Goal: Task Accomplishment & Management: Complete application form

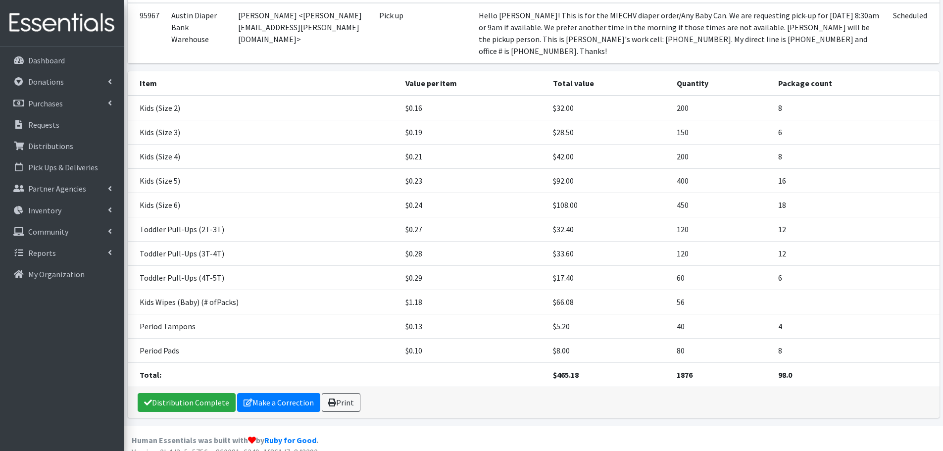
scroll to position [130, 0]
click at [44, 123] on p "Requests" at bounding box center [43, 125] width 31 height 10
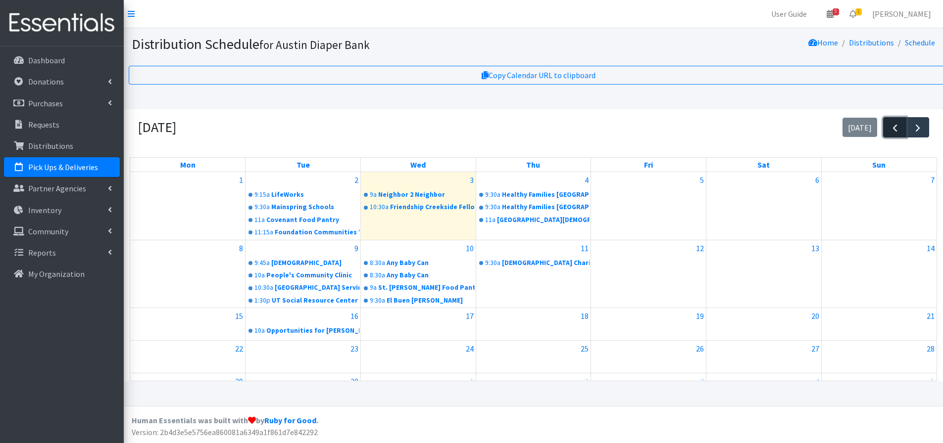
click at [891, 127] on span "button" at bounding box center [895, 128] width 12 height 12
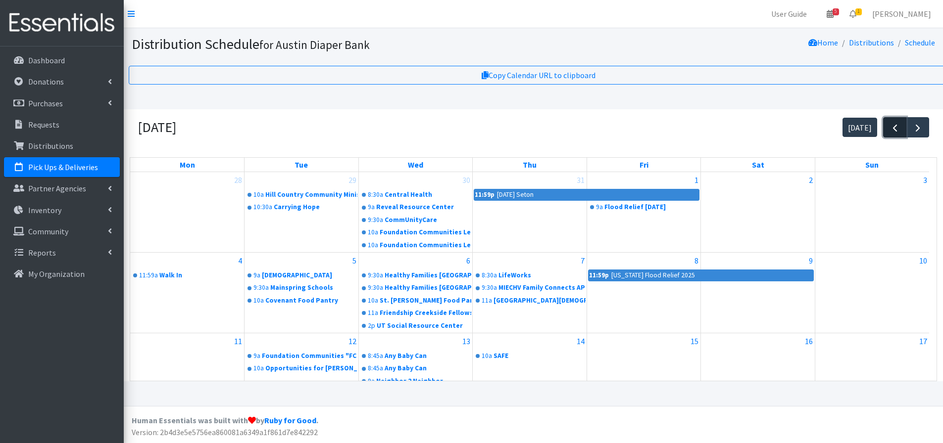
click at [891, 127] on span "button" at bounding box center [895, 128] width 12 height 12
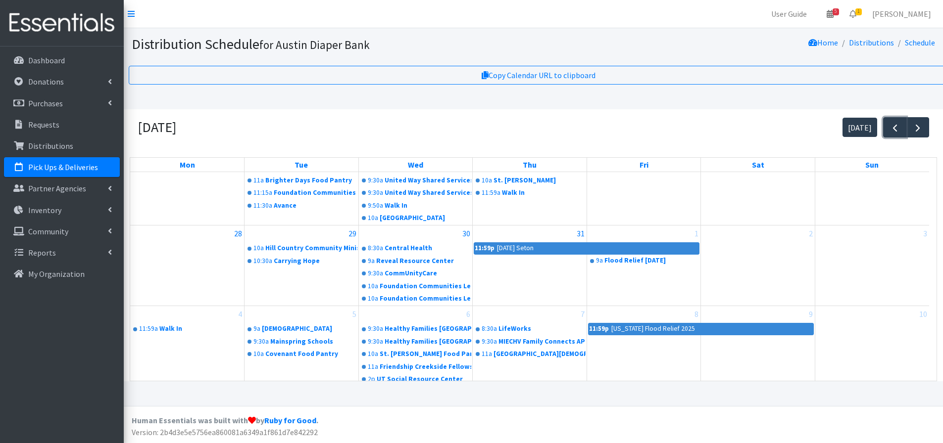
scroll to position [207, 0]
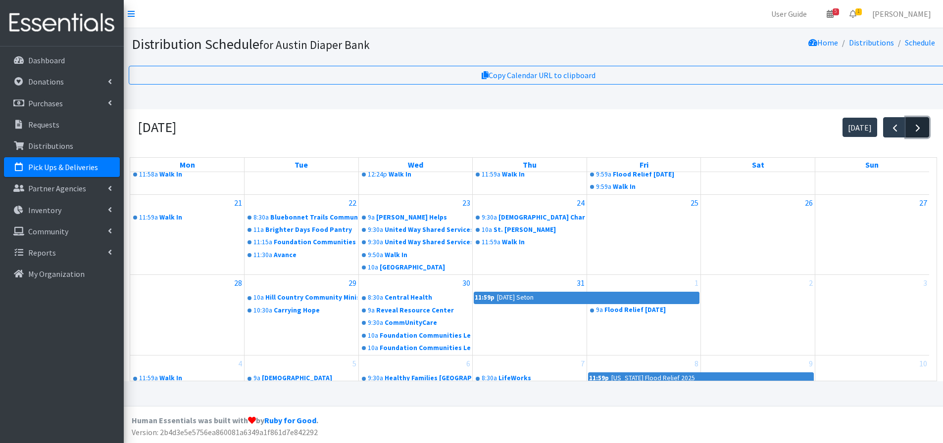
click at [920, 122] on span "button" at bounding box center [918, 128] width 12 height 12
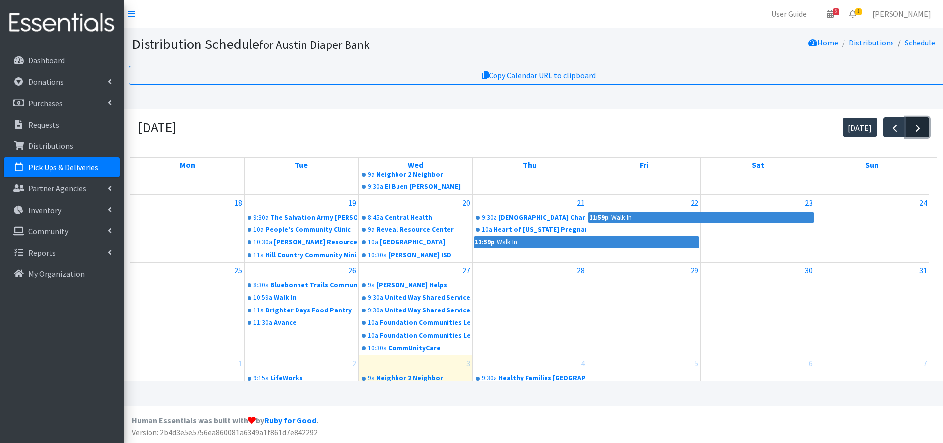
scroll to position [0, 0]
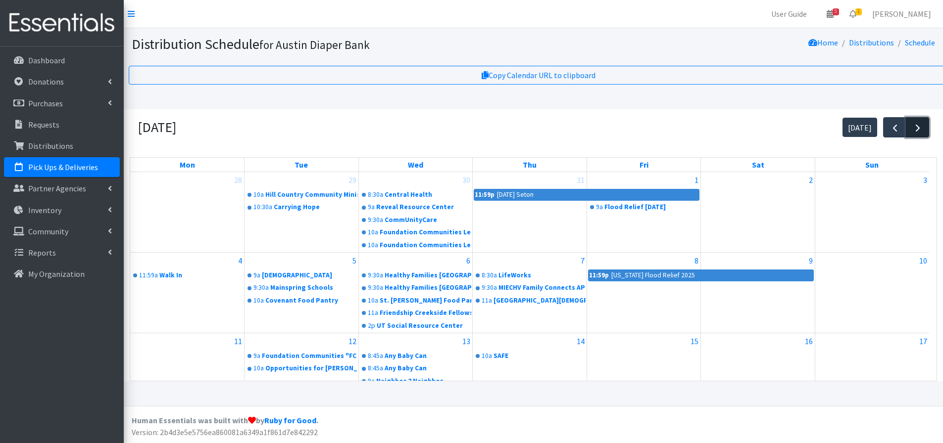
click at [920, 122] on span "button" at bounding box center [918, 128] width 12 height 12
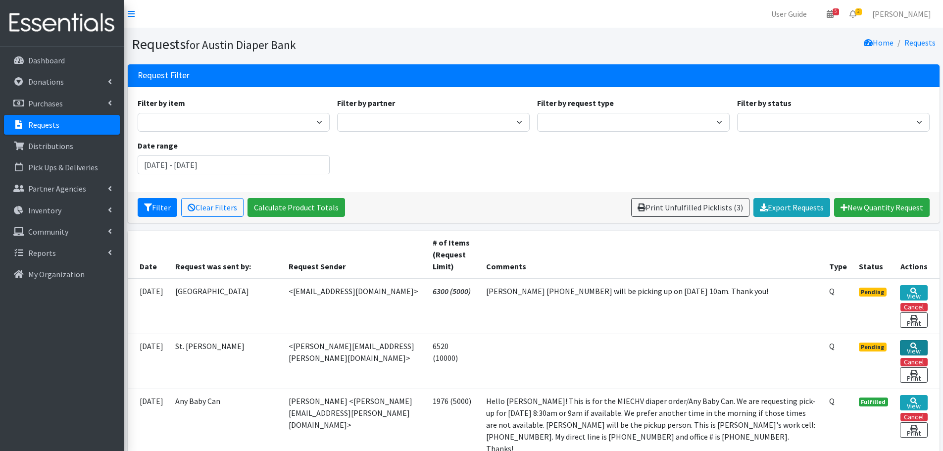
click at [914, 347] on link "View" at bounding box center [913, 347] width 27 height 15
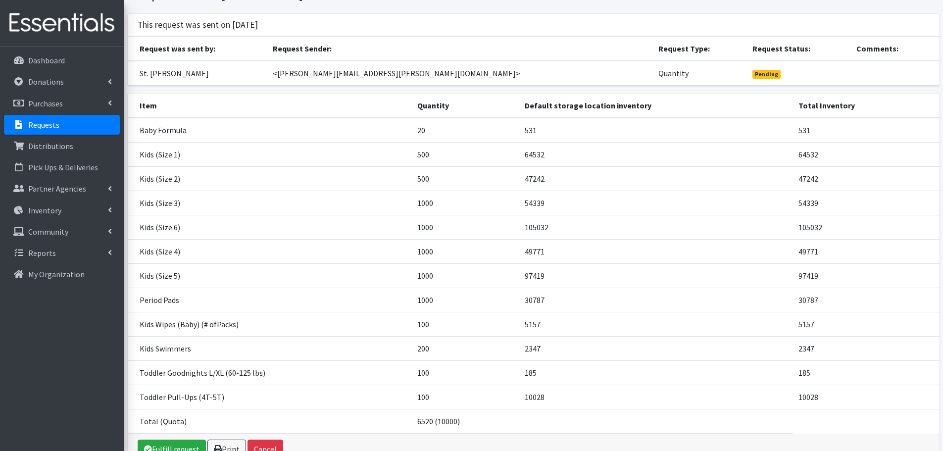
scroll to position [109, 0]
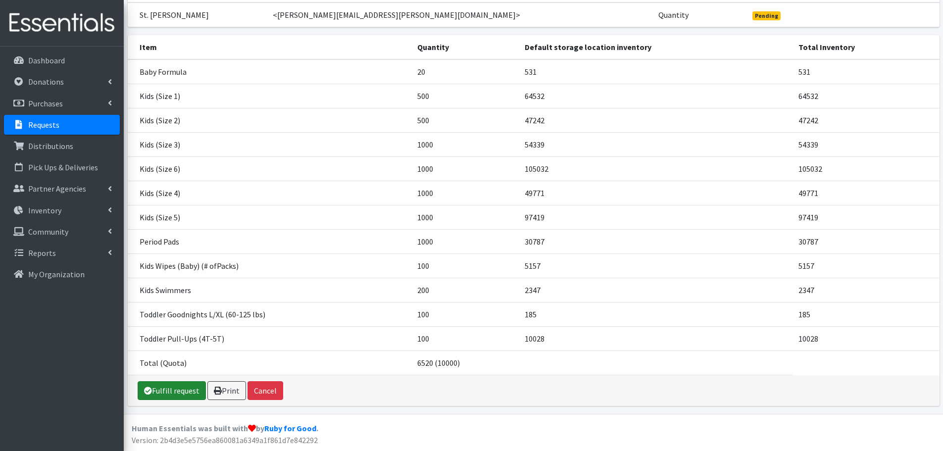
click at [178, 393] on link "Fulfill request" at bounding box center [172, 390] width 68 height 19
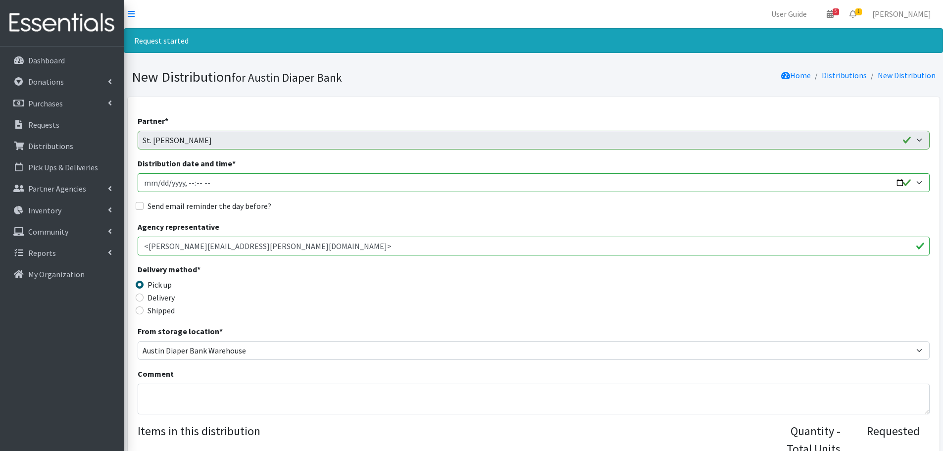
click at [900, 180] on input "Distribution date and time *" at bounding box center [534, 182] width 792 height 19
click at [901, 180] on input "Distribution date and time *" at bounding box center [534, 182] width 792 height 19
type input "2025-09-11T10:00"
click at [398, 281] on div "Delivery method * Pick up Delivery Shipped Shipping cost" at bounding box center [534, 294] width 792 height 62
click at [141, 208] on input "Send email reminder the day before?" at bounding box center [140, 206] width 8 height 8
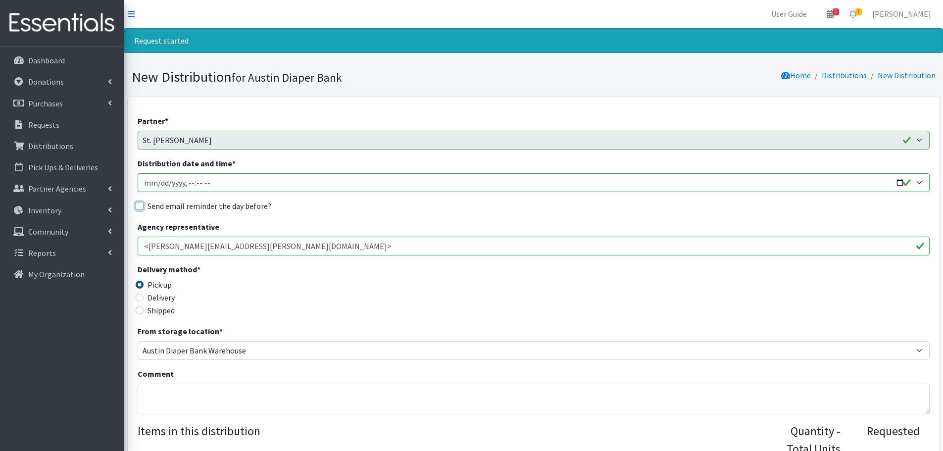
checkbox input "true"
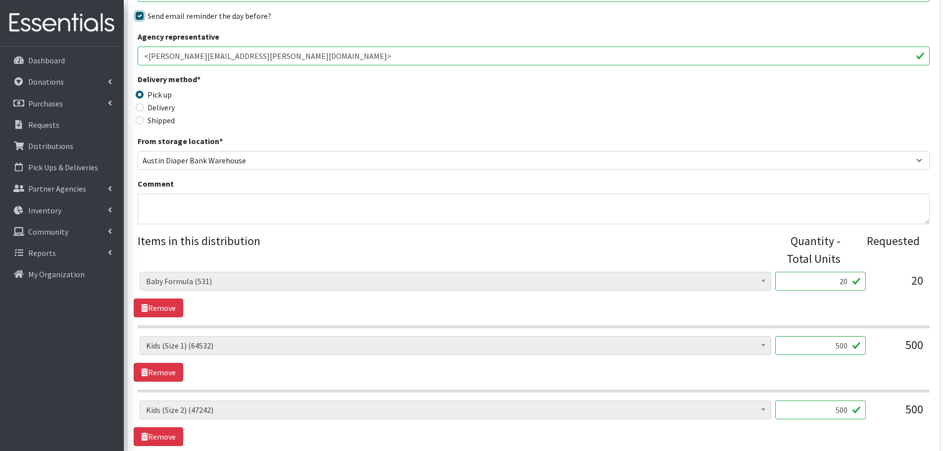
scroll to position [198, 0]
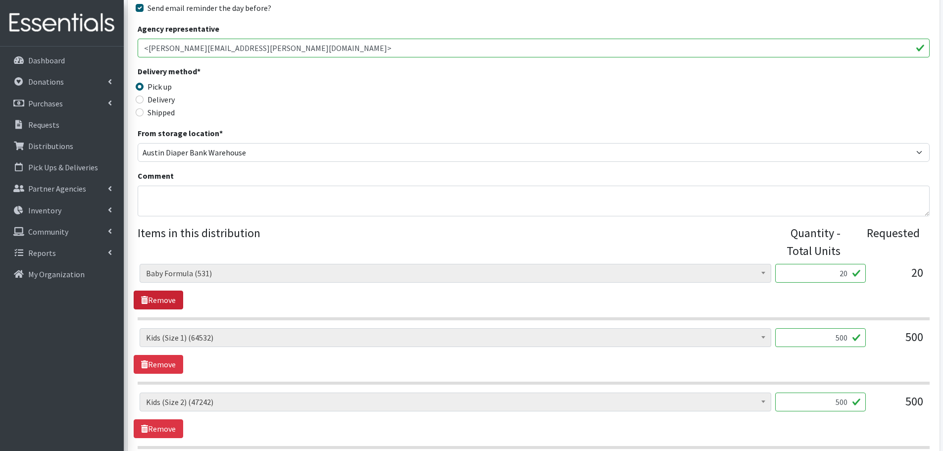
click at [164, 301] on link "Remove" at bounding box center [158, 299] width 49 height 19
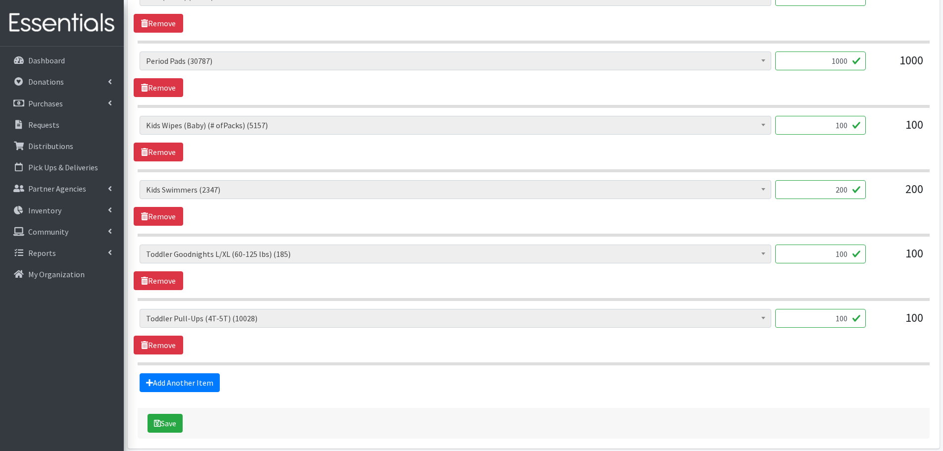
scroll to position [839, 0]
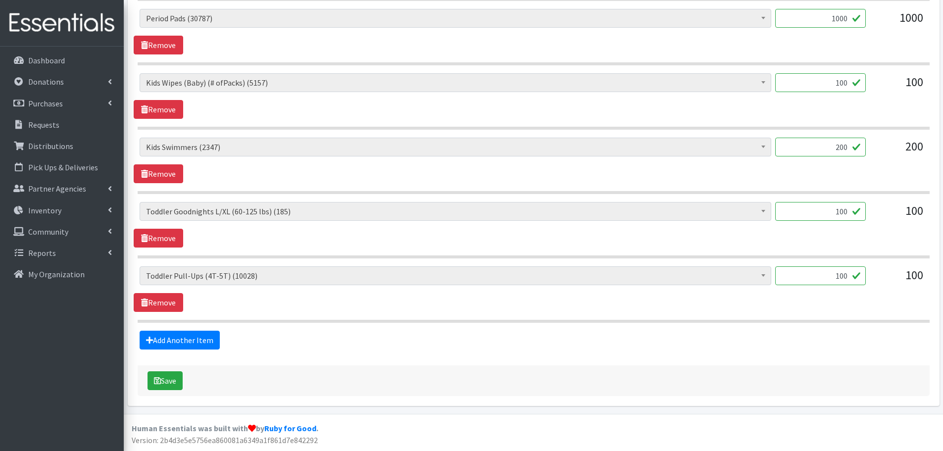
drag, startPoint x: 814, startPoint y: 214, endPoint x: 873, endPoint y: 226, distance: 60.1
click at [873, 226] on div "Baby Formula (531) Kids (Newborn) (14185) Kids (Preemie) (385) Kids (Size 1) (6…" at bounding box center [533, 215] width 787 height 27
type input "1"
click at [873, 226] on div "Baby Formula (531) Kids (Newborn) (14185) Kids (Preemie) (385) Kids (Size 1) (6…" at bounding box center [533, 215] width 787 height 27
click at [162, 380] on button "Save" at bounding box center [164, 380] width 35 height 19
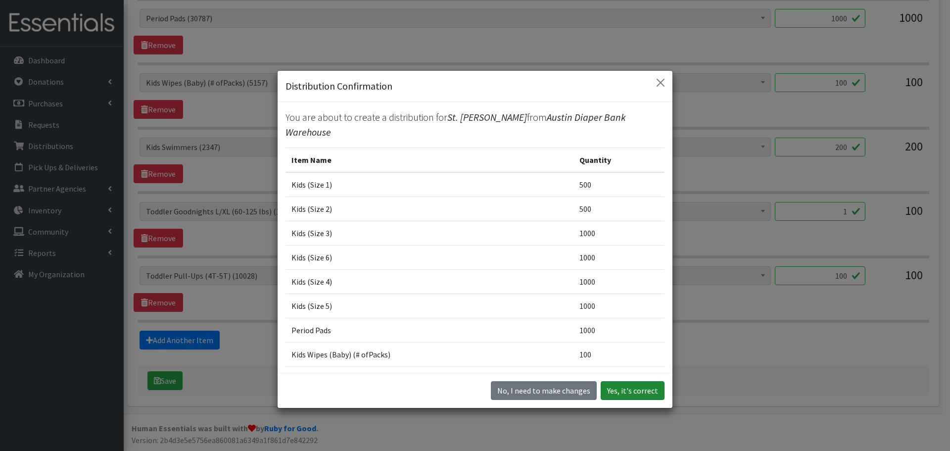
click at [619, 391] on button "Yes, it's correct" at bounding box center [633, 390] width 64 height 19
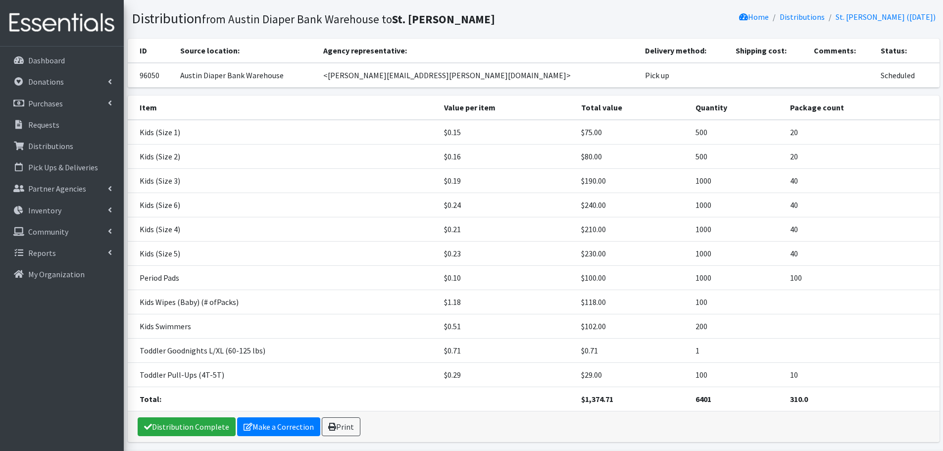
scroll to position [95, 0]
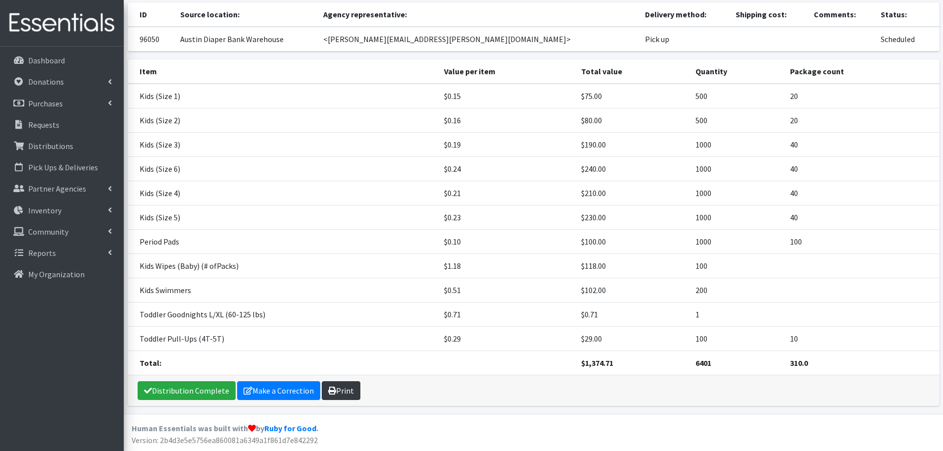
click at [351, 388] on link "Print" at bounding box center [341, 390] width 39 height 19
click at [37, 121] on p "Requests" at bounding box center [43, 125] width 31 height 10
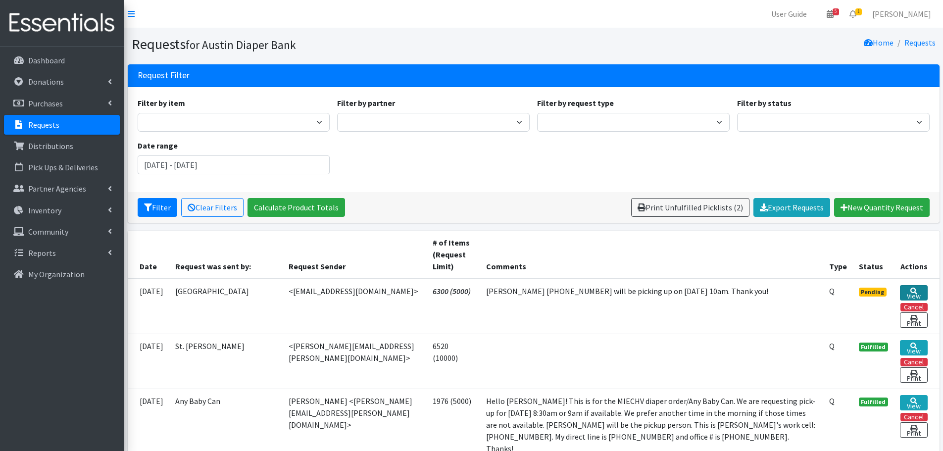
click at [917, 289] on link "View" at bounding box center [913, 292] width 27 height 15
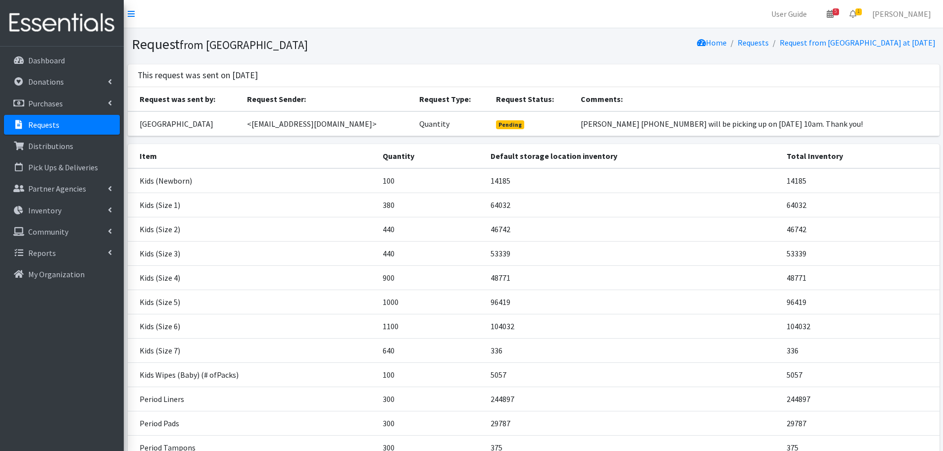
scroll to position [182, 0]
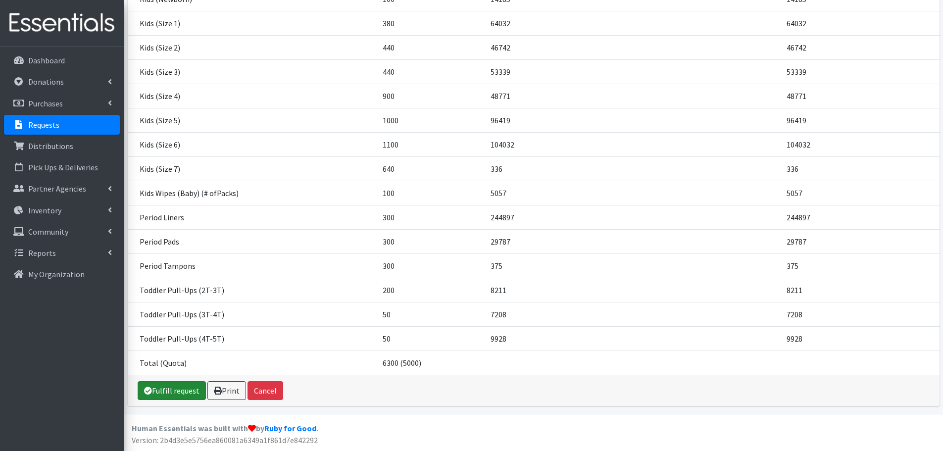
click at [152, 395] on link "Fulfill request" at bounding box center [172, 390] width 68 height 19
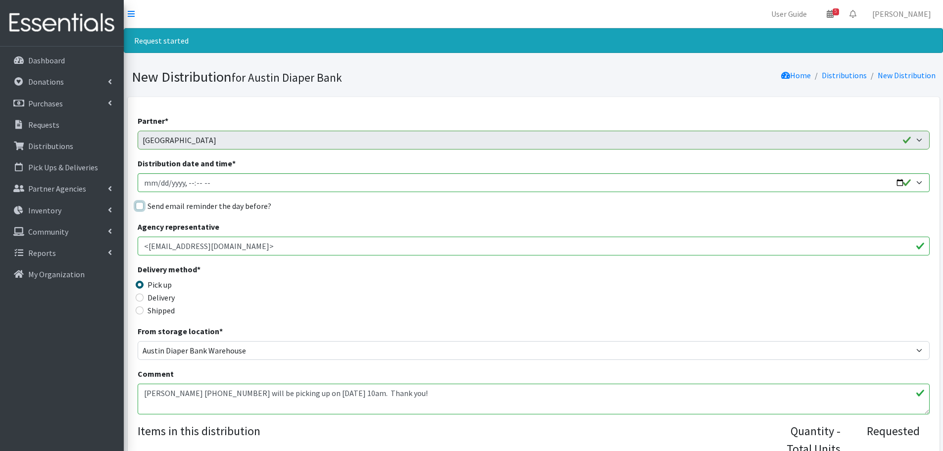
click at [138, 207] on input "Send email reminder the day before?" at bounding box center [140, 206] width 8 height 8
checkbox input "true"
click at [902, 183] on input "Distribution date and time *" at bounding box center [534, 182] width 792 height 19
type input "2025-09-17T10:00"
click at [427, 283] on div "Delivery method * Pick up Delivery Shipped Shipping cost" at bounding box center [534, 294] width 792 height 62
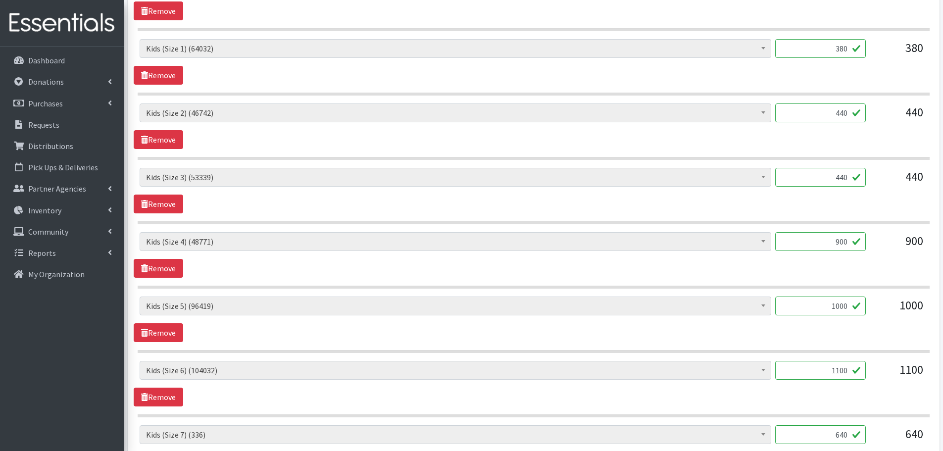
scroll to position [544, 0]
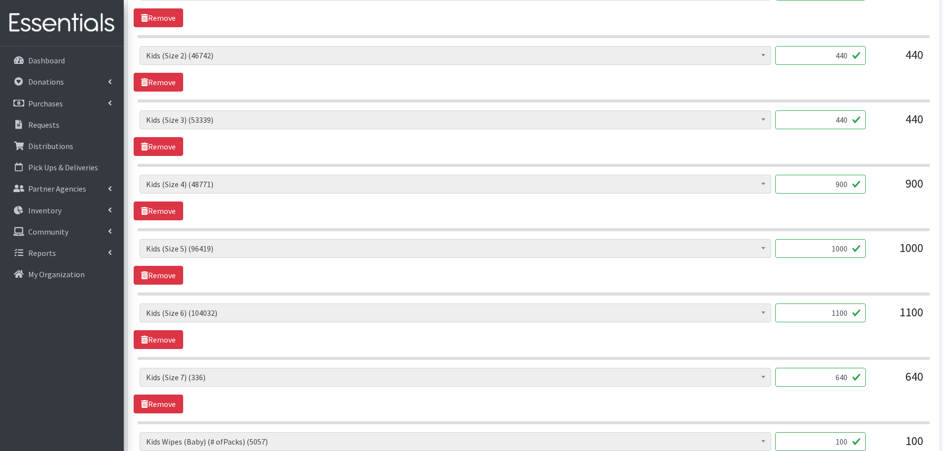
drag, startPoint x: 818, startPoint y: 312, endPoint x: 881, endPoint y: 316, distance: 63.0
click at [881, 316] on div "Baby Formula (531) Kids (Newborn) (14185) Kids (Preemie) (385) Kids (Size 1) (6…" at bounding box center [533, 316] width 787 height 27
type input "1000"
click at [875, 309] on div "1100" at bounding box center [897, 316] width 49 height 27
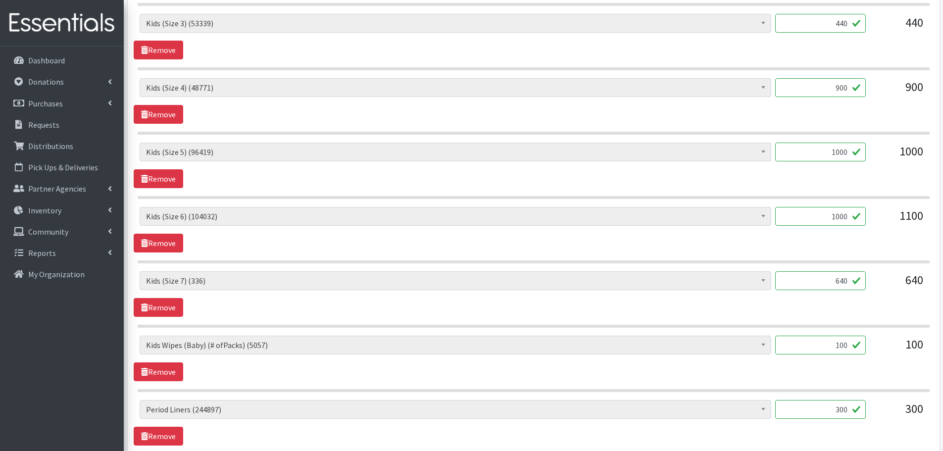
scroll to position [643, 0]
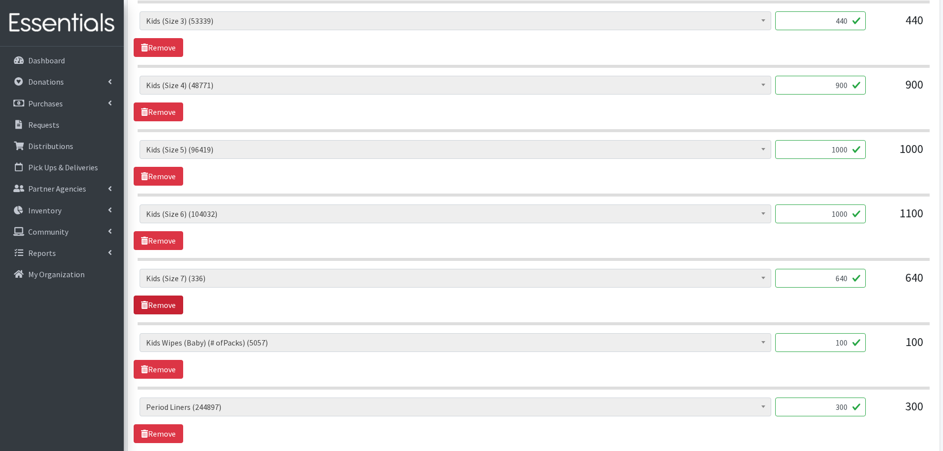
click at [163, 299] on link "Remove" at bounding box center [158, 304] width 49 height 19
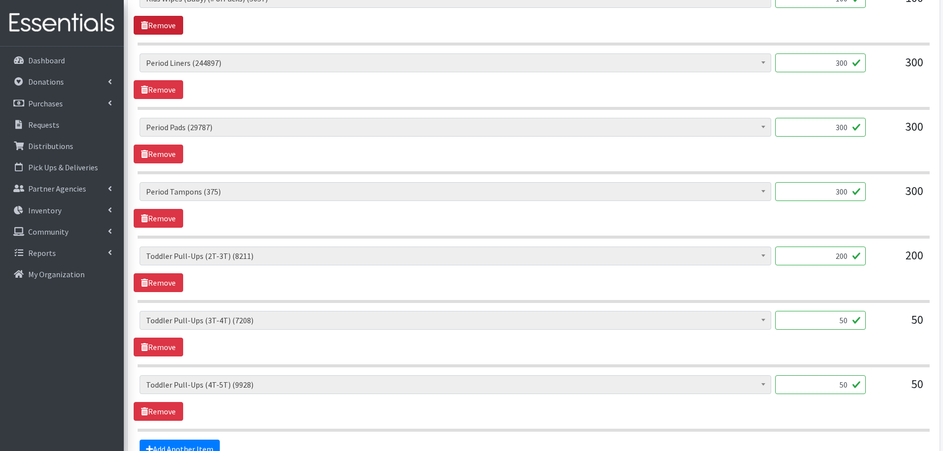
scroll to position [940, 0]
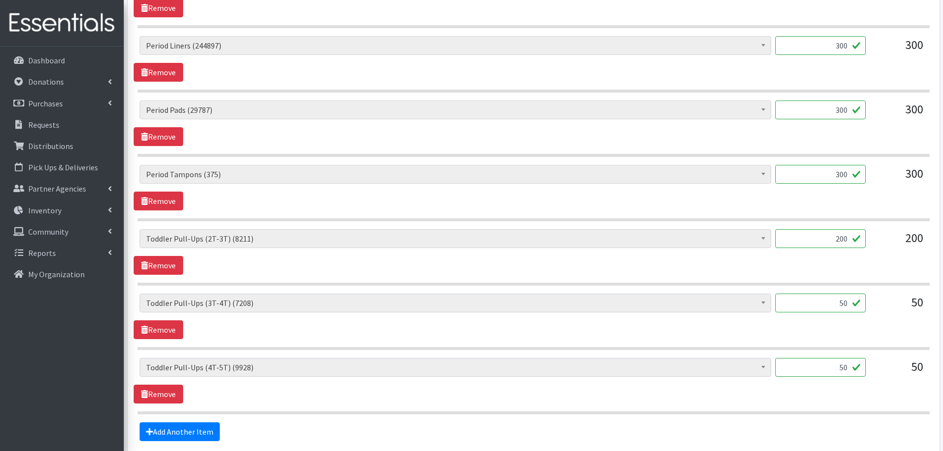
drag, startPoint x: 828, startPoint y: 231, endPoint x: 868, endPoint y: 243, distance: 41.9
click at [868, 243] on div "Baby Formula (531) Kids (Newborn) (14185) Kids (Preemie) (385) Kids (Size 1) (6…" at bounding box center [533, 242] width 787 height 27
type input "100"
click at [868, 243] on div "Baby Formula (531) Kids (Newborn) (14185) Kids (Preemie) (385) Kids (Size 1) (6…" at bounding box center [533, 242] width 787 height 27
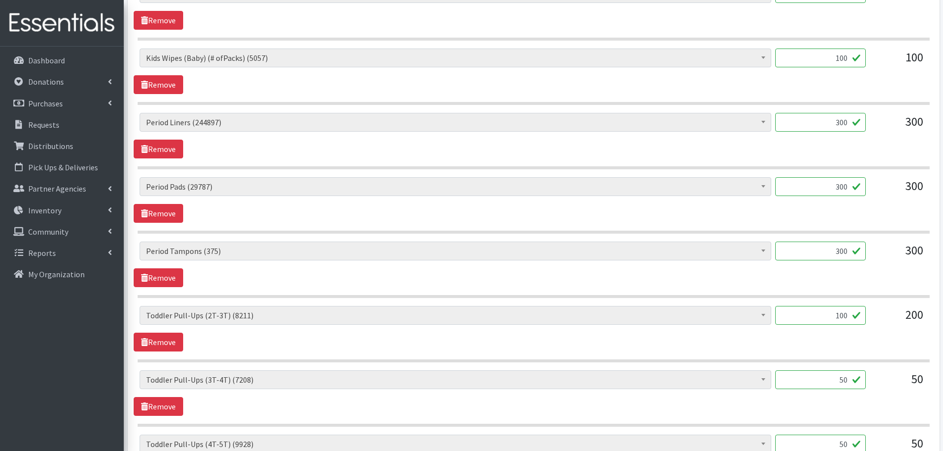
scroll to position [784, 0]
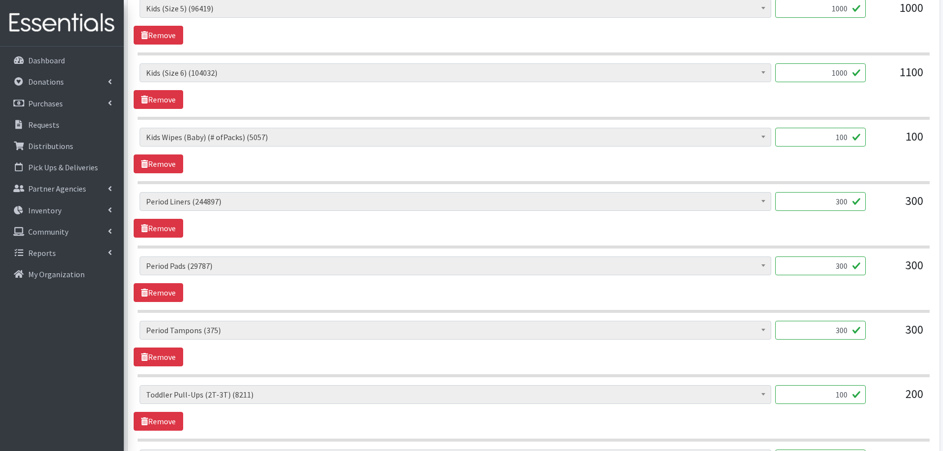
drag, startPoint x: 820, startPoint y: 321, endPoint x: 828, endPoint y: 327, distance: 9.5
click at [827, 326] on input "300" at bounding box center [820, 330] width 91 height 19
drag, startPoint x: 835, startPoint y: 335, endPoint x: 901, endPoint y: 338, distance: 66.4
click at [901, 338] on div "Baby Formula (531) Kids (Newborn) (14185) Kids (Preemie) (385) Kids (Size 1) (6…" at bounding box center [533, 334] width 787 height 27
type input "1"
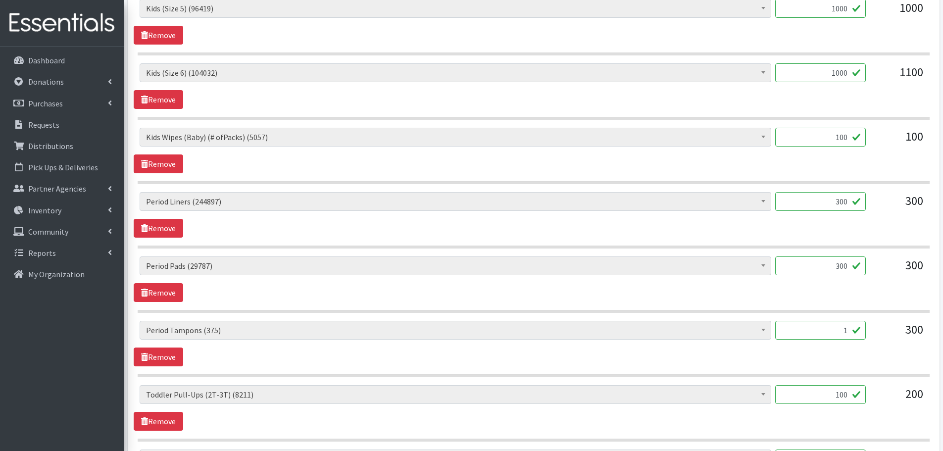
click at [880, 353] on div "Baby Formula (531) Kids (Newborn) (14185) Kids (Preemie) (385) Kids (Size 1) (6…" at bounding box center [533, 344] width 799 height 46
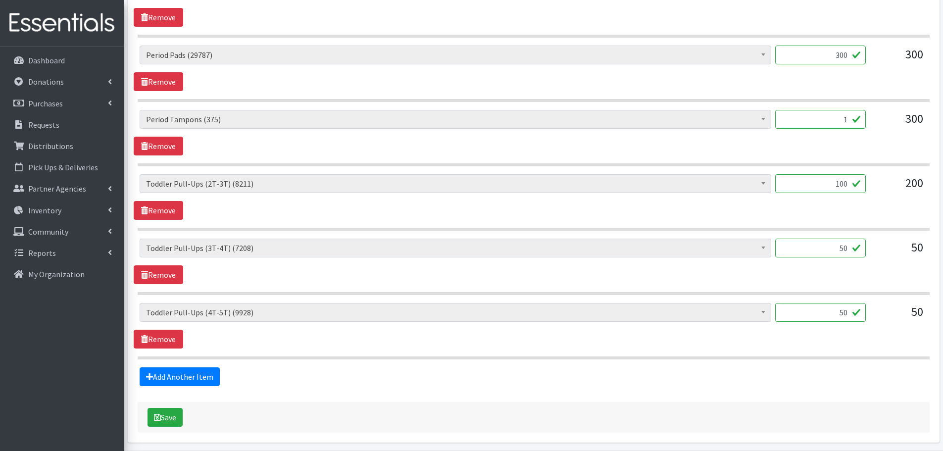
scroll to position [1032, 0]
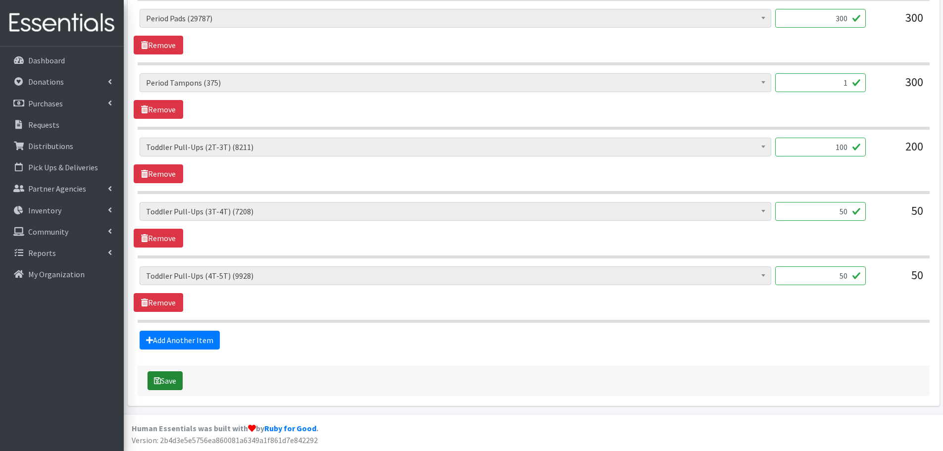
click at [172, 387] on button "Save" at bounding box center [164, 380] width 35 height 19
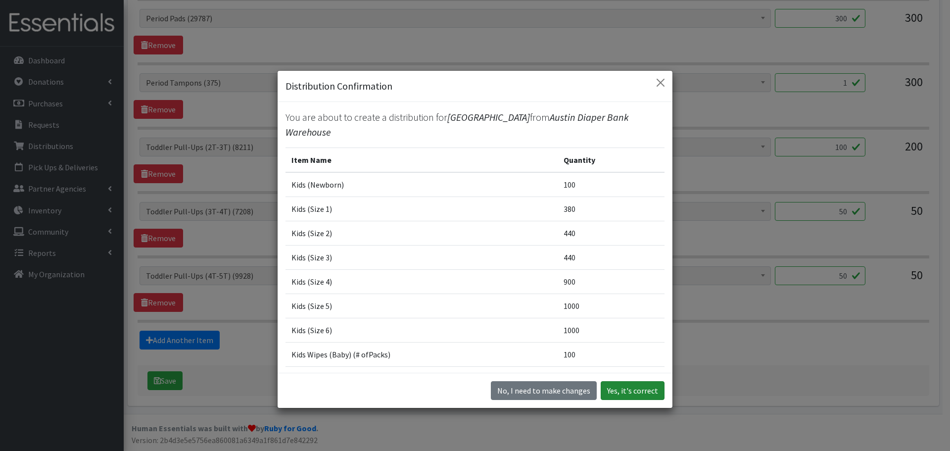
click at [613, 388] on button "Yes, it's correct" at bounding box center [633, 390] width 64 height 19
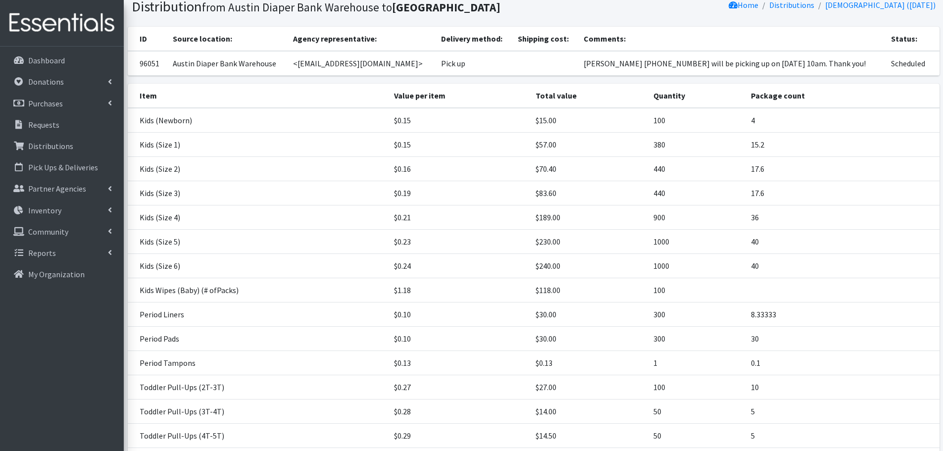
scroll to position [167, 0]
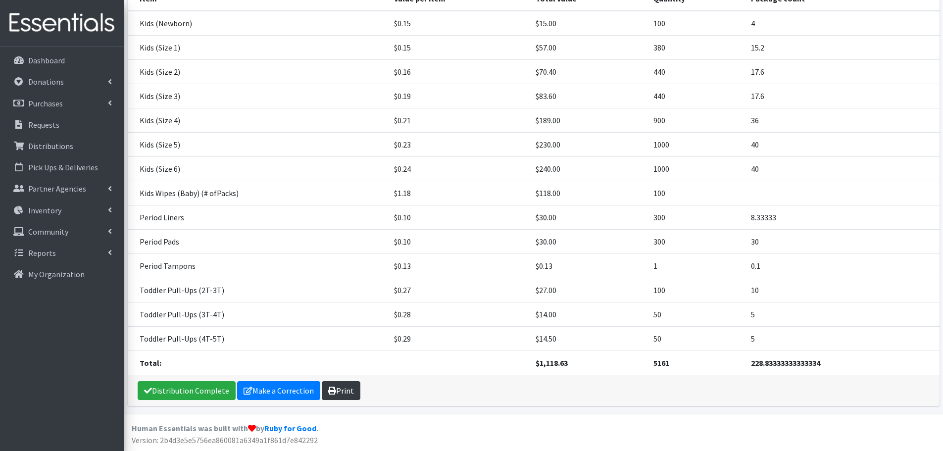
click at [347, 388] on link "Print" at bounding box center [341, 390] width 39 height 19
click at [36, 120] on p "Requests" at bounding box center [43, 125] width 31 height 10
